Goal: Task Accomplishment & Management: Complete application form

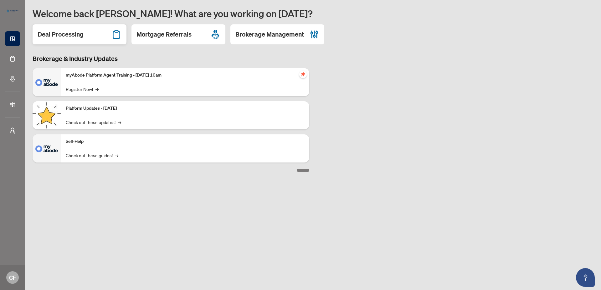
click at [100, 35] on div "Deal Processing" at bounding box center [80, 34] width 94 height 20
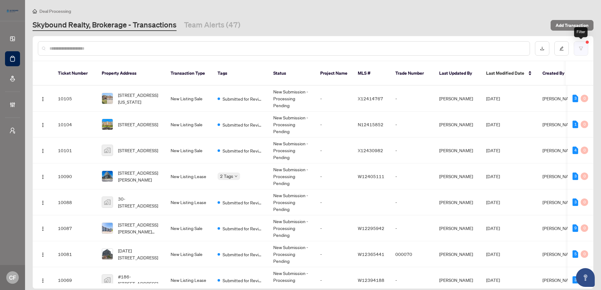
click at [580, 50] on icon "filter" at bounding box center [581, 48] width 4 height 3
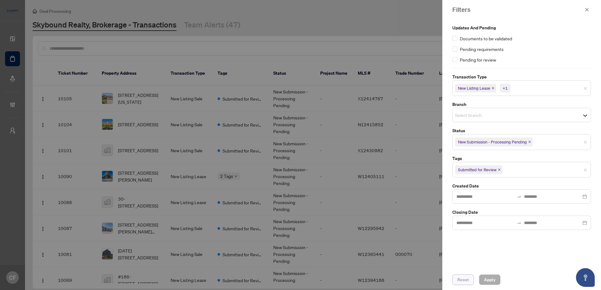
click at [462, 278] on span "Reset" at bounding box center [463, 280] width 12 height 10
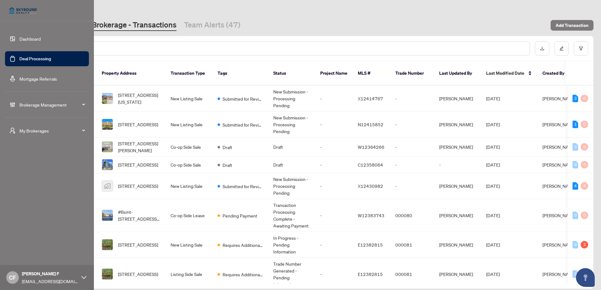
click at [58, 106] on span "Brokerage Management" at bounding box center [51, 104] width 65 height 7
click at [37, 225] on link "Manage Agents" at bounding box center [28, 228] width 31 height 6
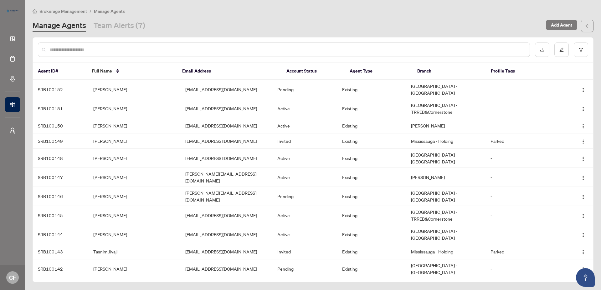
click at [211, 51] on input "text" at bounding box center [286, 49] width 475 height 7
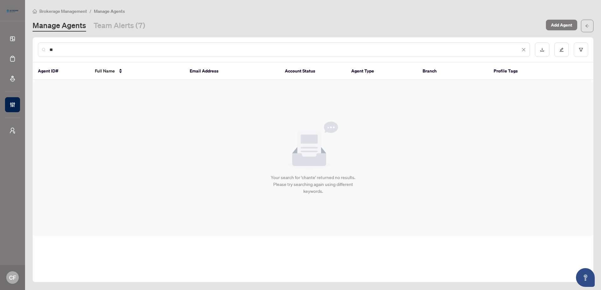
type input "*"
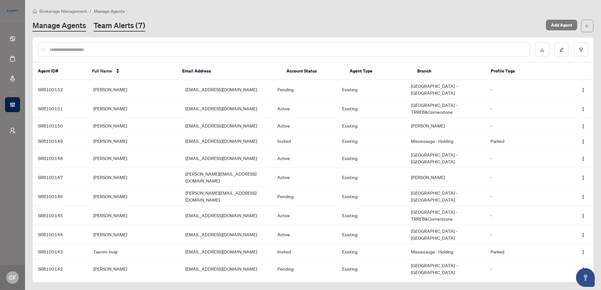
click at [139, 27] on link "Team Alerts (7)" at bounding box center [120, 25] width 52 height 11
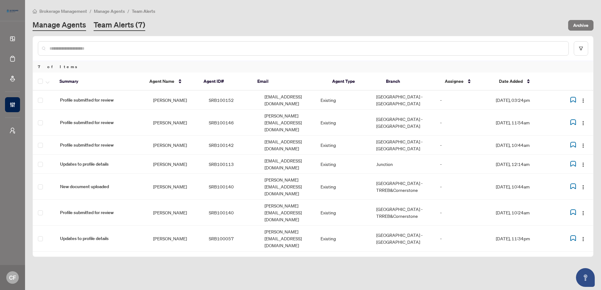
click at [82, 25] on link "Manage Agents" at bounding box center [59, 25] width 53 height 11
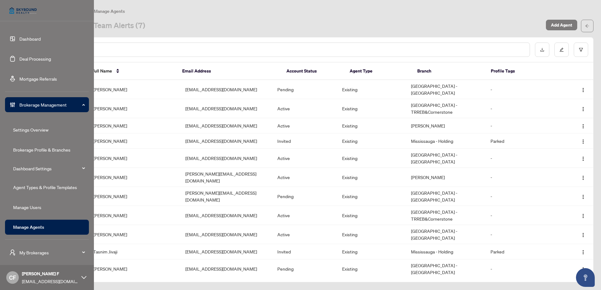
click at [38, 37] on link "Dashboard" at bounding box center [29, 39] width 21 height 6
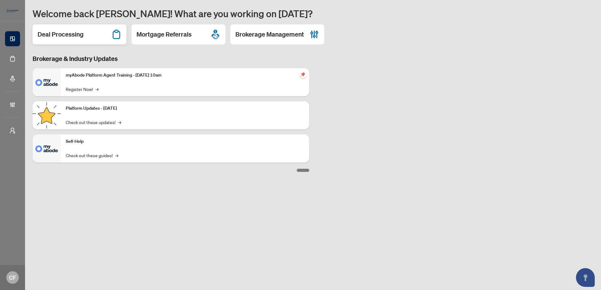
click at [70, 43] on div "Deal Processing" at bounding box center [80, 34] width 94 height 20
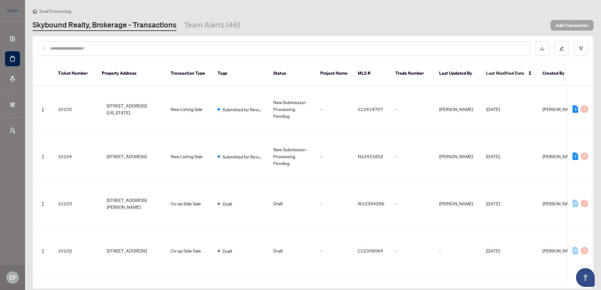
click at [570, 24] on span "Add Transaction" at bounding box center [571, 25] width 33 height 10
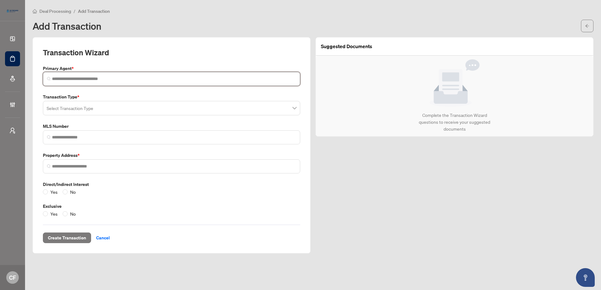
click at [114, 78] on input "search" at bounding box center [174, 79] width 244 height 7
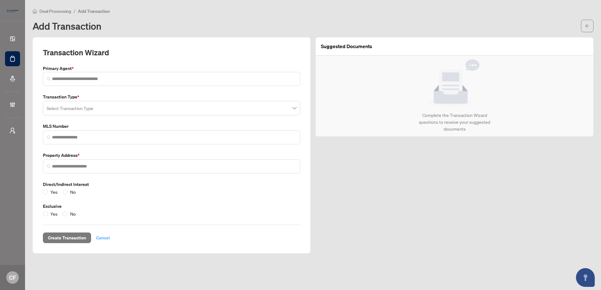
click at [109, 237] on div "Create Transaction Cancel" at bounding box center [171, 230] width 257 height 26
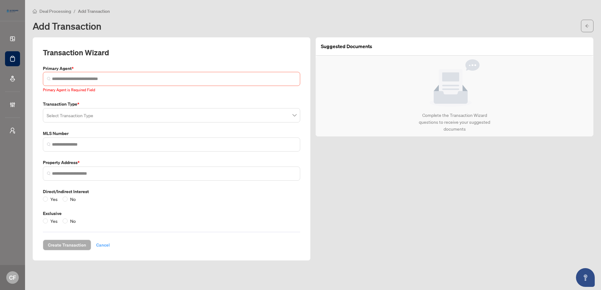
click at [105, 248] on span "Cancel" at bounding box center [103, 245] width 14 height 10
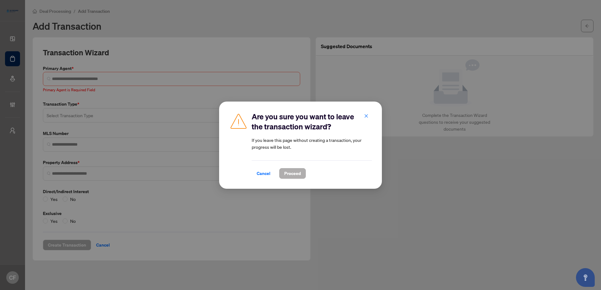
click at [305, 171] on button "Proceed" at bounding box center [292, 173] width 27 height 11
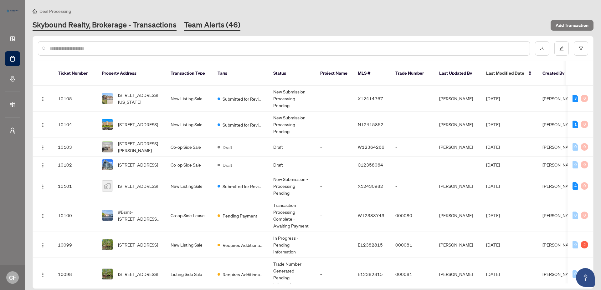
click at [200, 29] on link "Team Alerts (46)" at bounding box center [212, 25] width 56 height 11
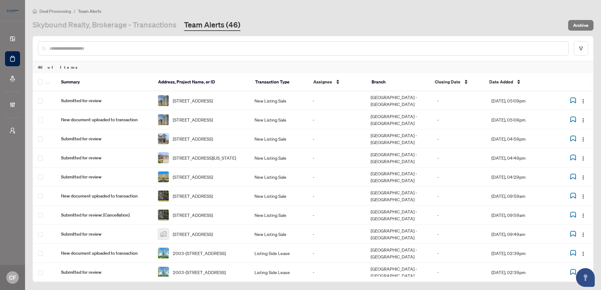
click at [54, 5] on main "Deal Processing / Team Alerts Skybound Realty, Brokerage - Transactions Team Al…" at bounding box center [313, 145] width 576 height 290
click at [54, 8] on span "Deal Processing" at bounding box center [55, 11] width 32 height 6
